Goal: Find contact information: Find contact information

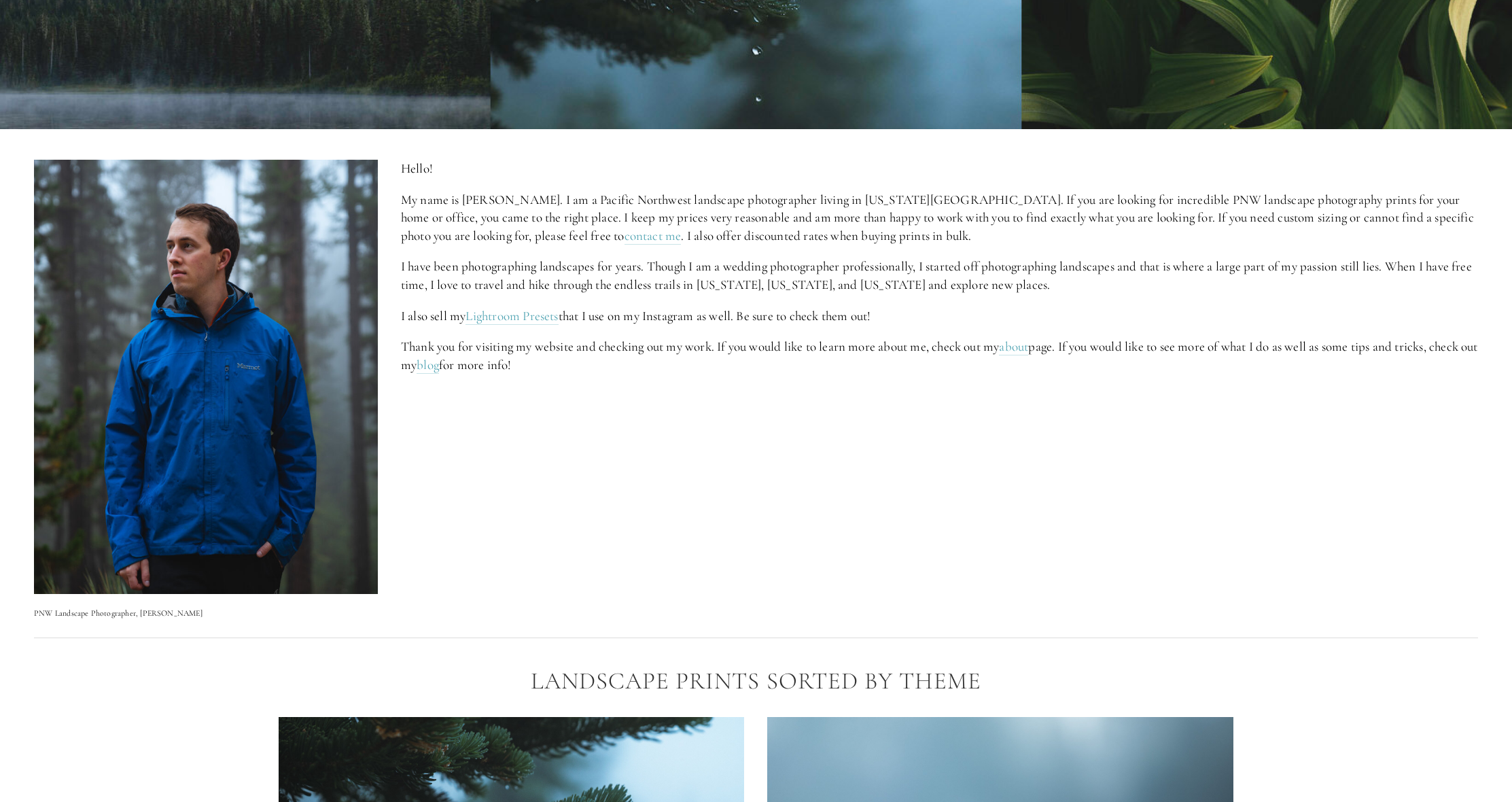
scroll to position [530, 0]
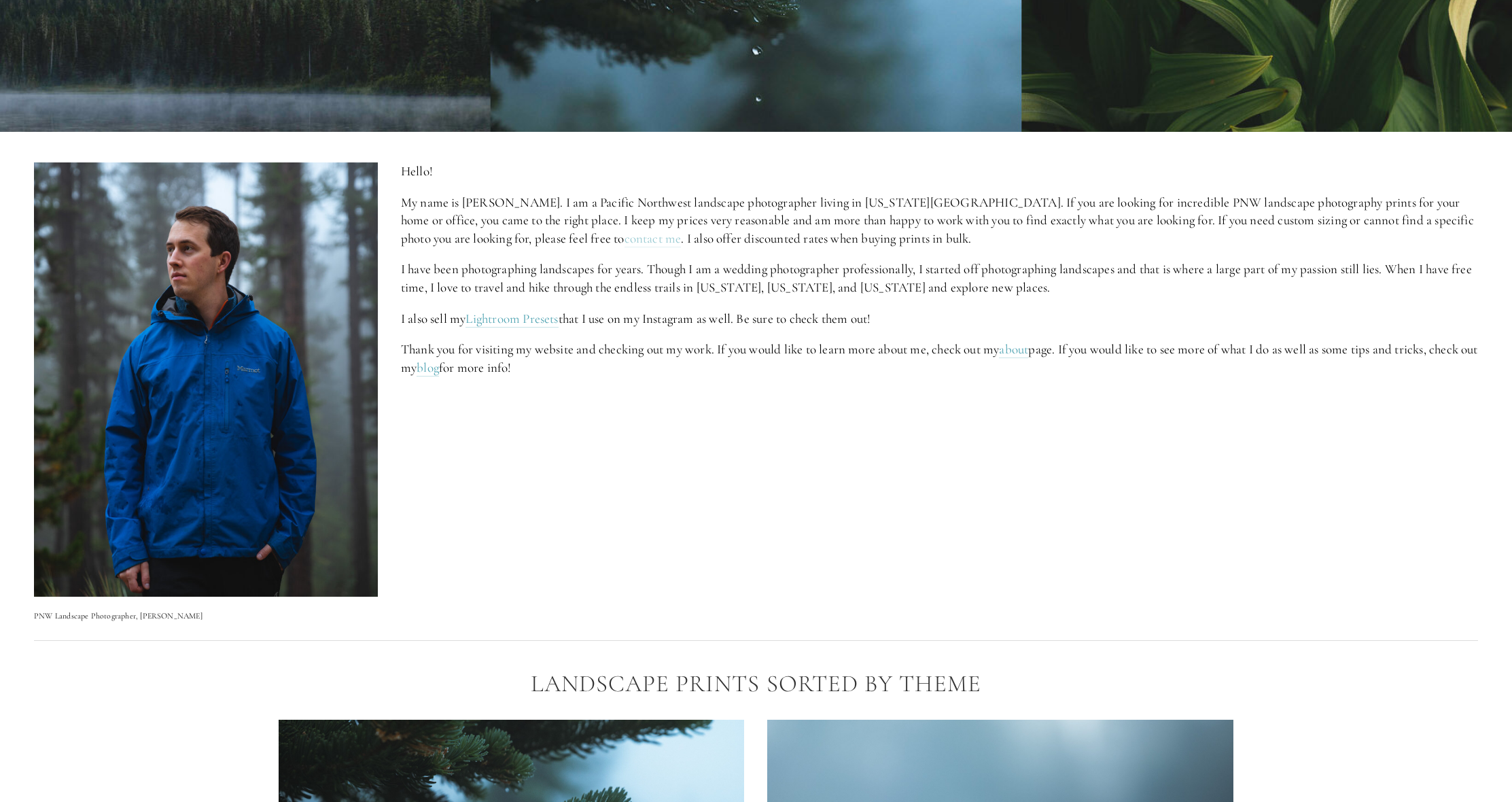
click at [624, 240] on link "contact me" at bounding box center [653, 239] width 57 height 17
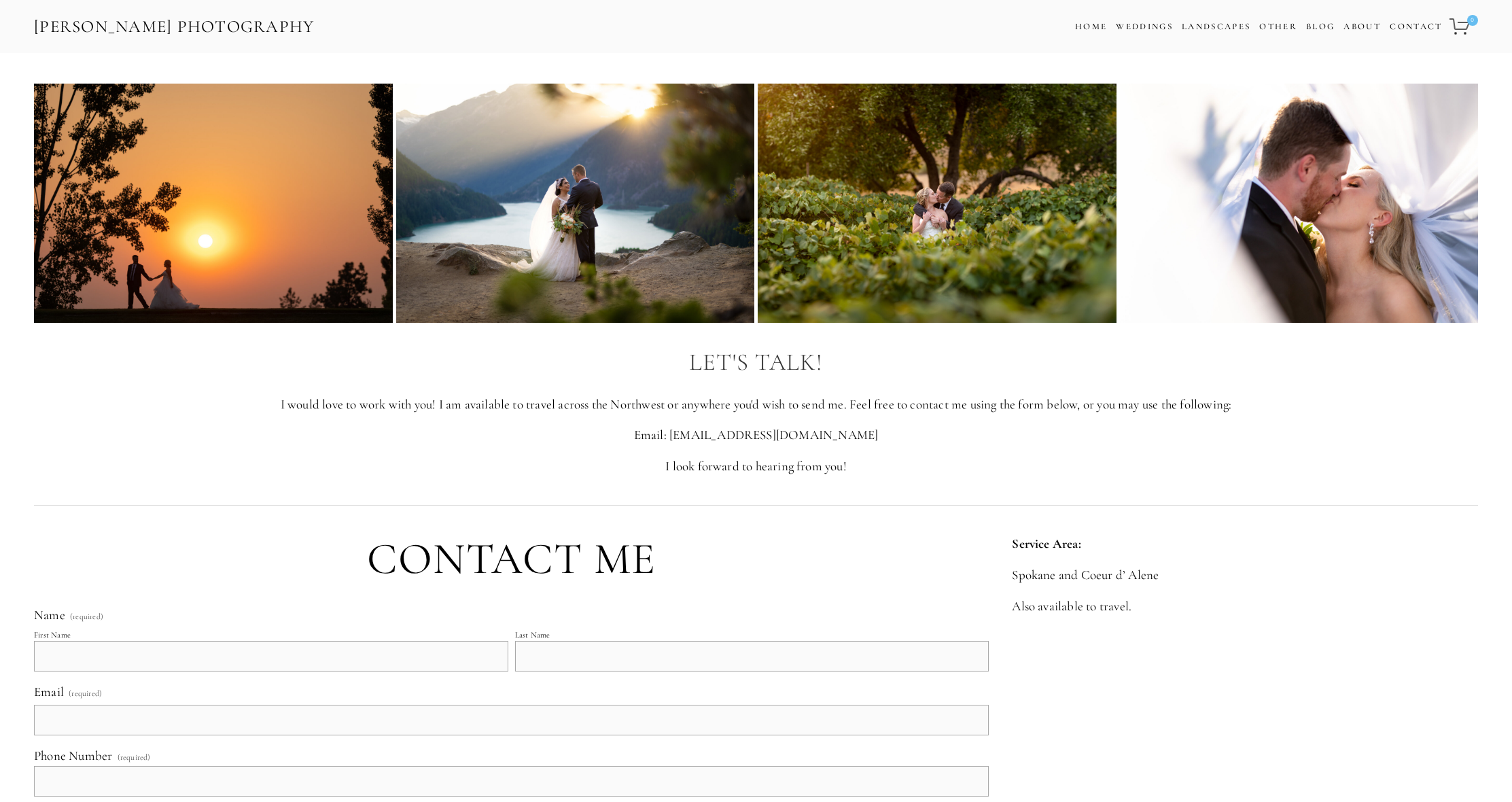
click at [435, 2] on div "Zach Nichols Photography Cart 0 Home Weddings Information & Pricing Wedding Por…" at bounding box center [756, 26] width 1512 height 53
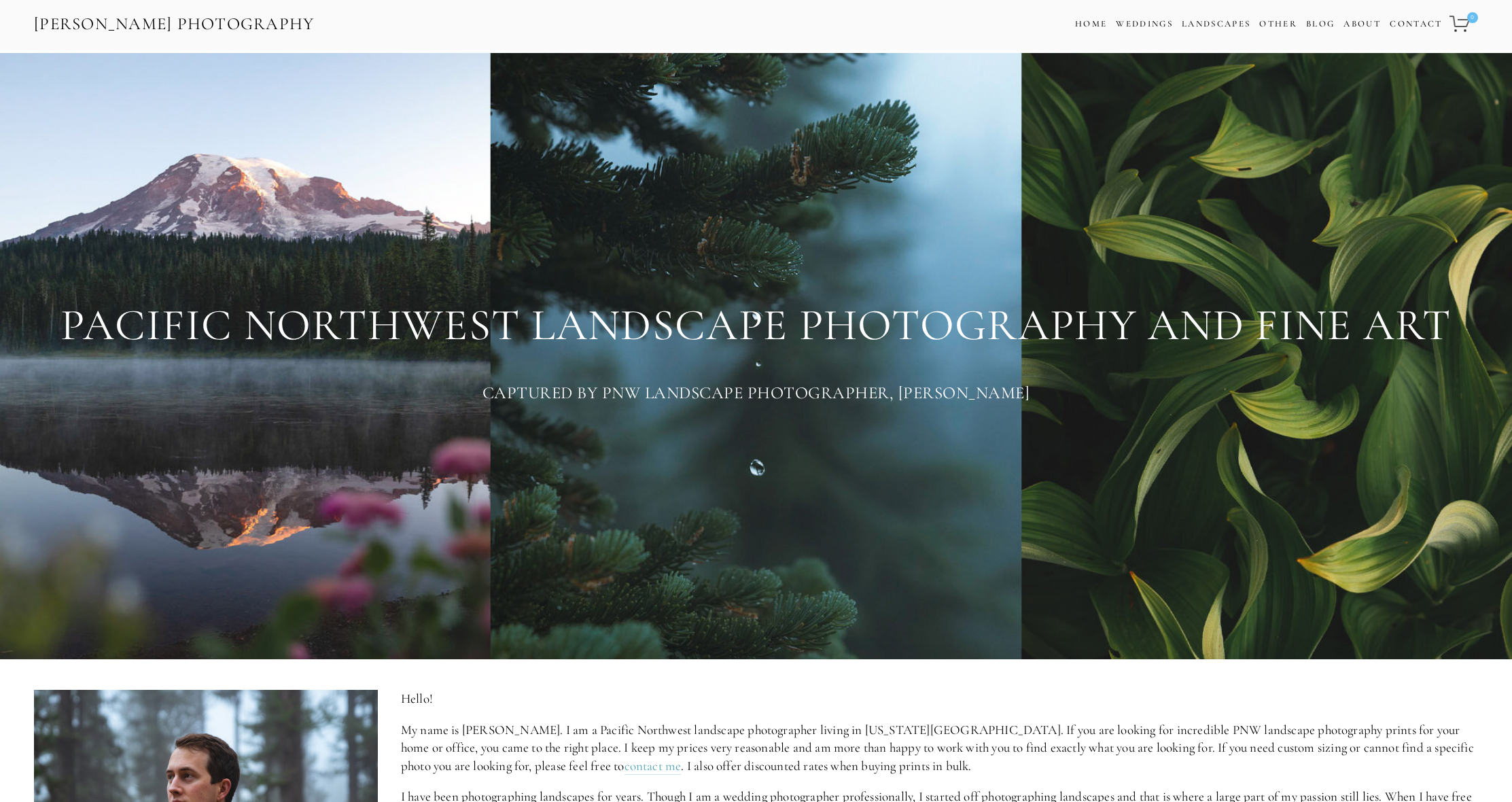
scroll to position [25, 0]
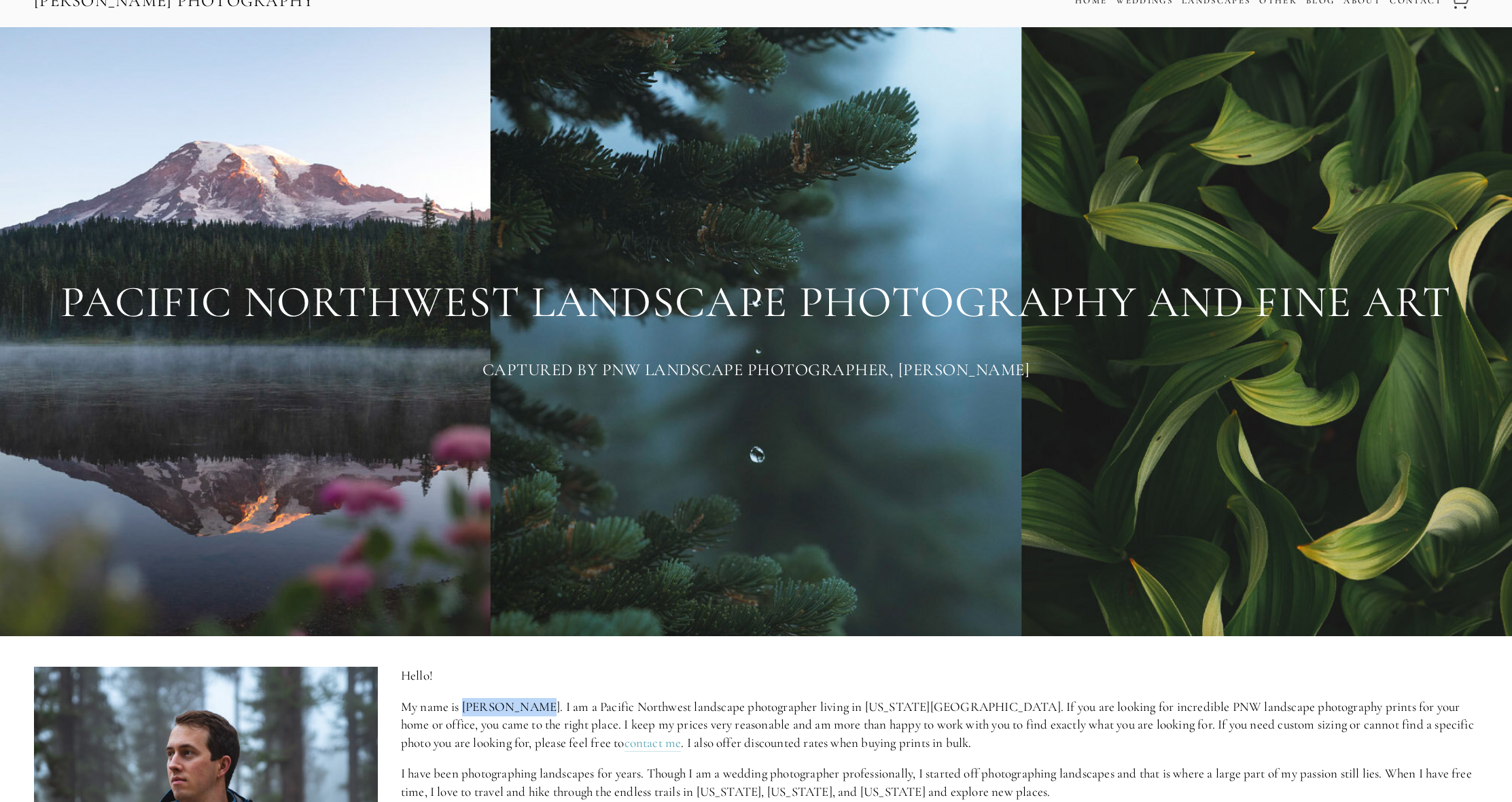
drag, startPoint x: 529, startPoint y: 708, endPoint x: 465, endPoint y: 709, distance: 64.0
click at [465, 709] on p "My name is [PERSON_NAME]. I am a Pacific Northwest landscape photographer livin…" at bounding box center [939, 725] width 1077 height 54
copy p "[PERSON_NAME]"
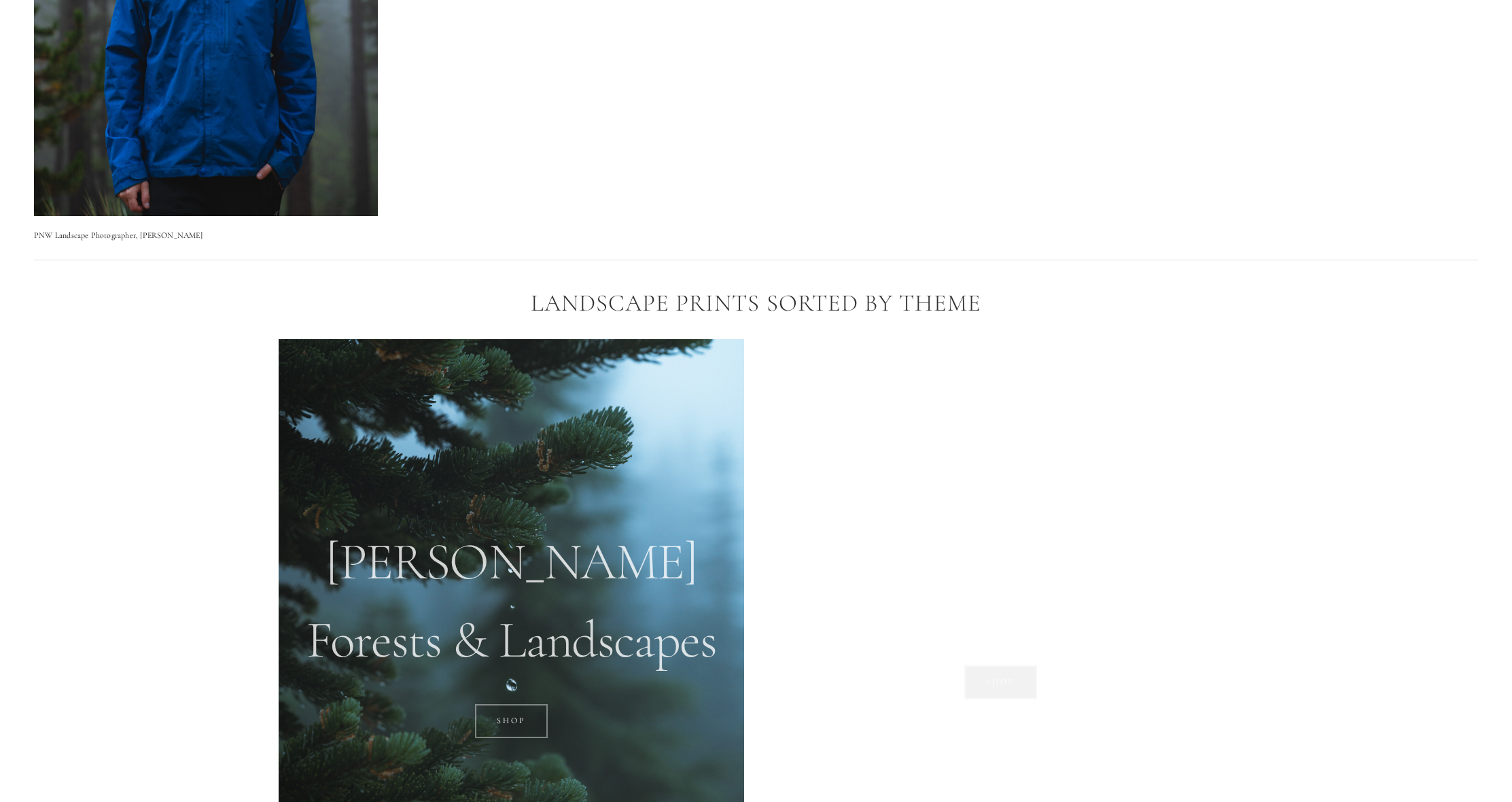
scroll to position [1802, 0]
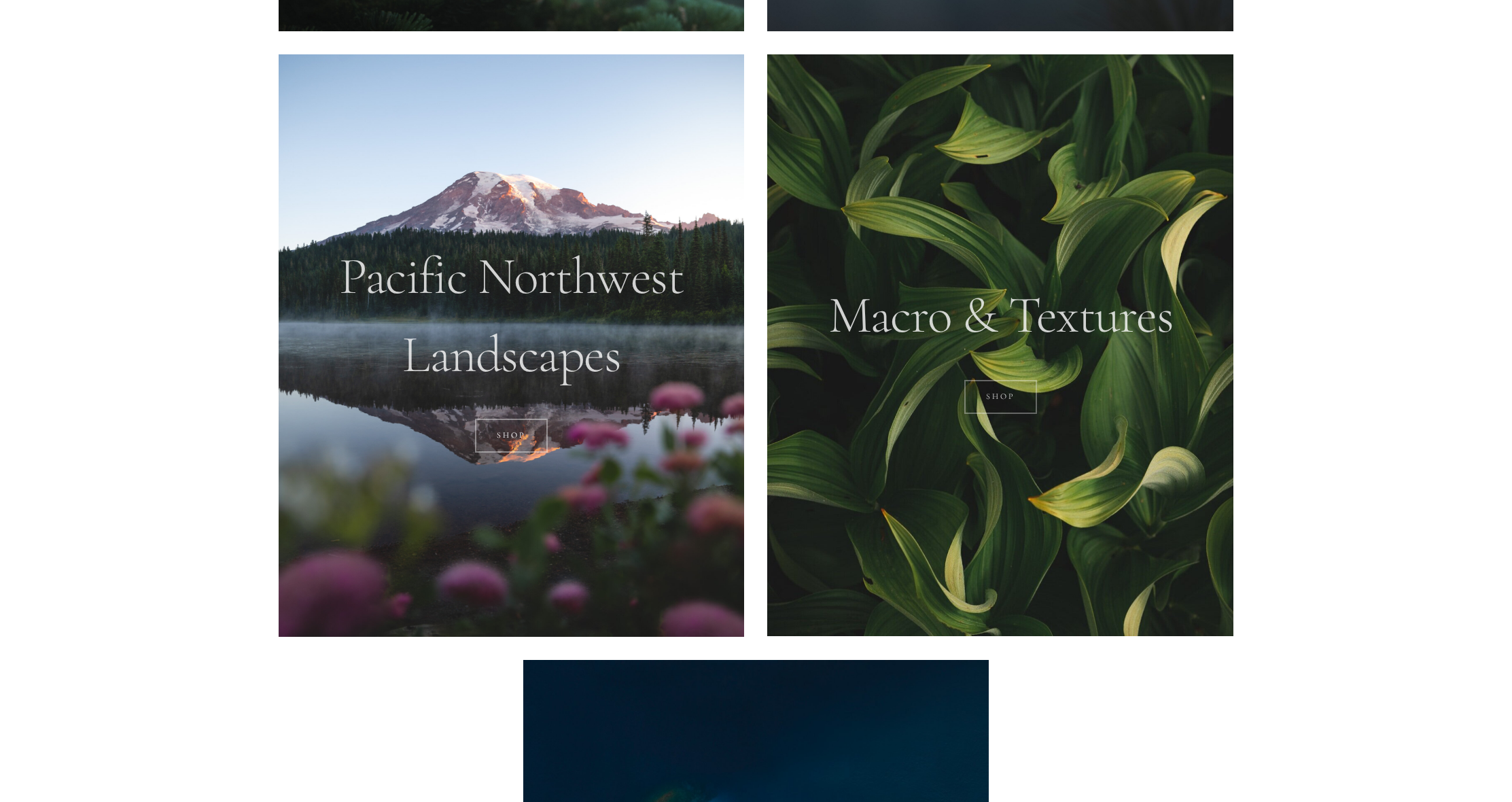
click at [997, 406] on link "Shop" at bounding box center [1000, 397] width 73 height 34
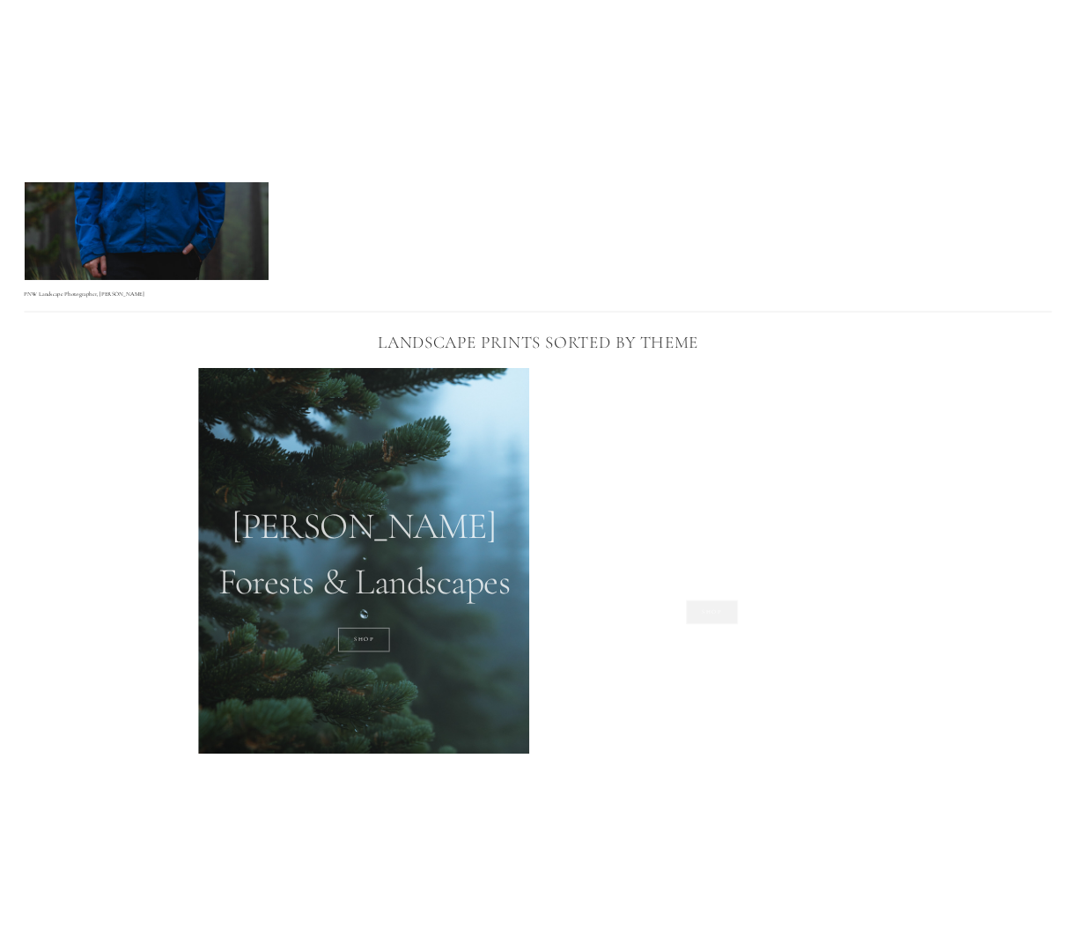
scroll to position [903, 0]
